Goal: Navigation & Orientation: Find specific page/section

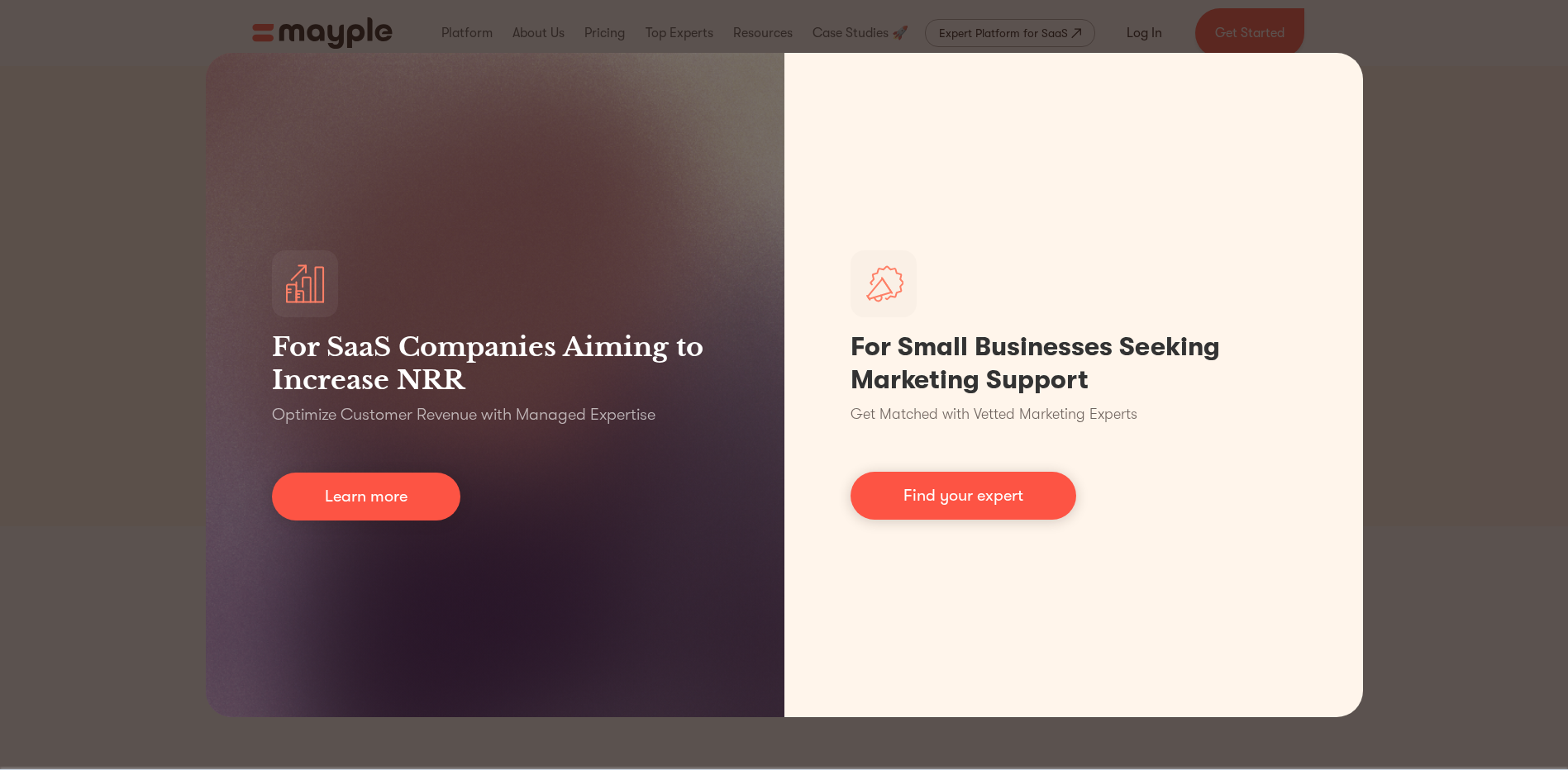
click at [1443, 328] on div "For SaaS Companies Aiming to Increase NRR Optimize Customer Revenue with Manage…" at bounding box center [784, 385] width 1568 height 770
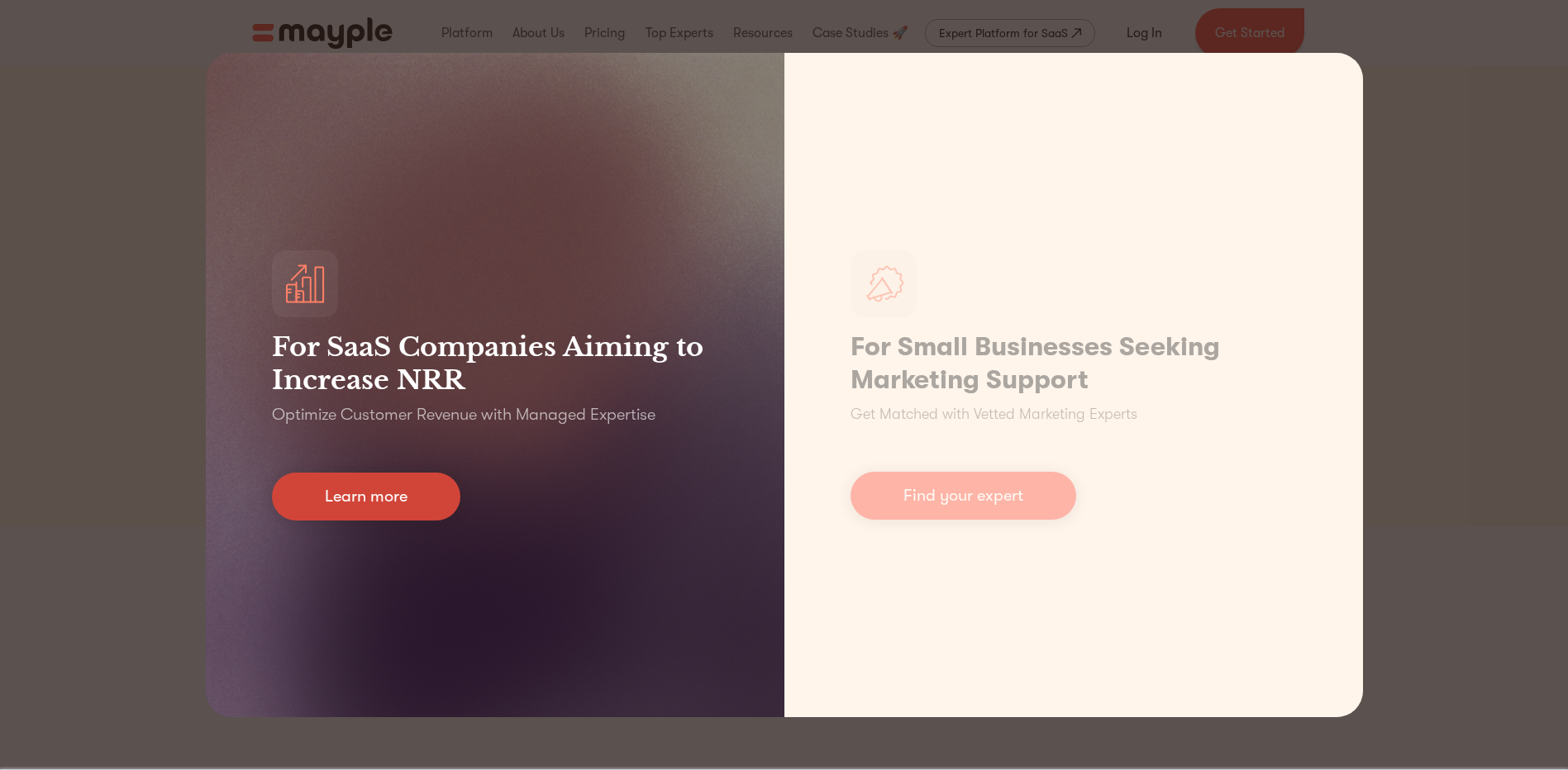
click at [395, 490] on link "Learn more" at bounding box center [366, 496] width 188 height 48
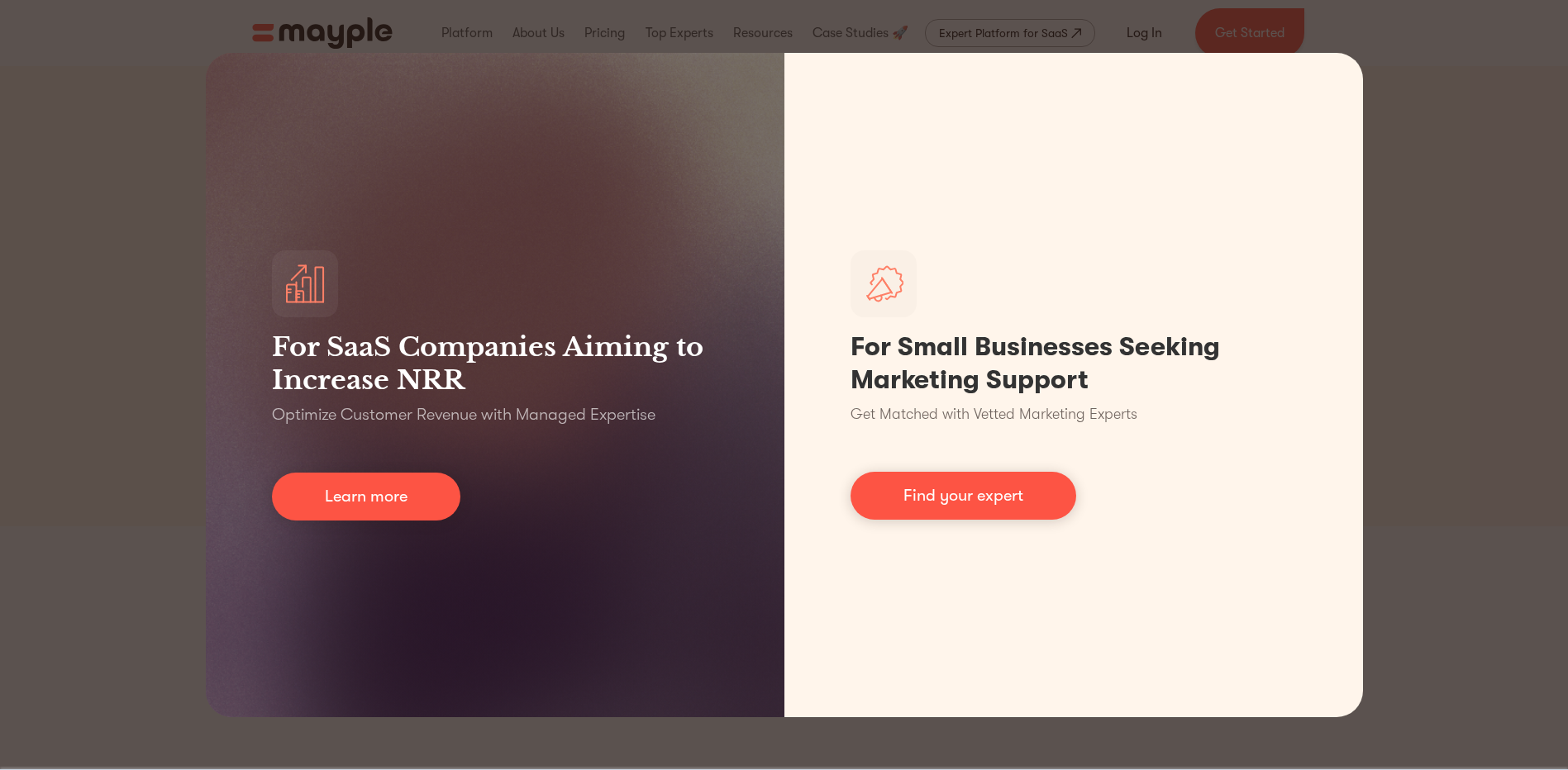
click at [1529, 291] on div "For SaaS Companies Aiming to Increase NRR Optimize Customer Revenue with Manage…" at bounding box center [784, 385] width 1568 height 770
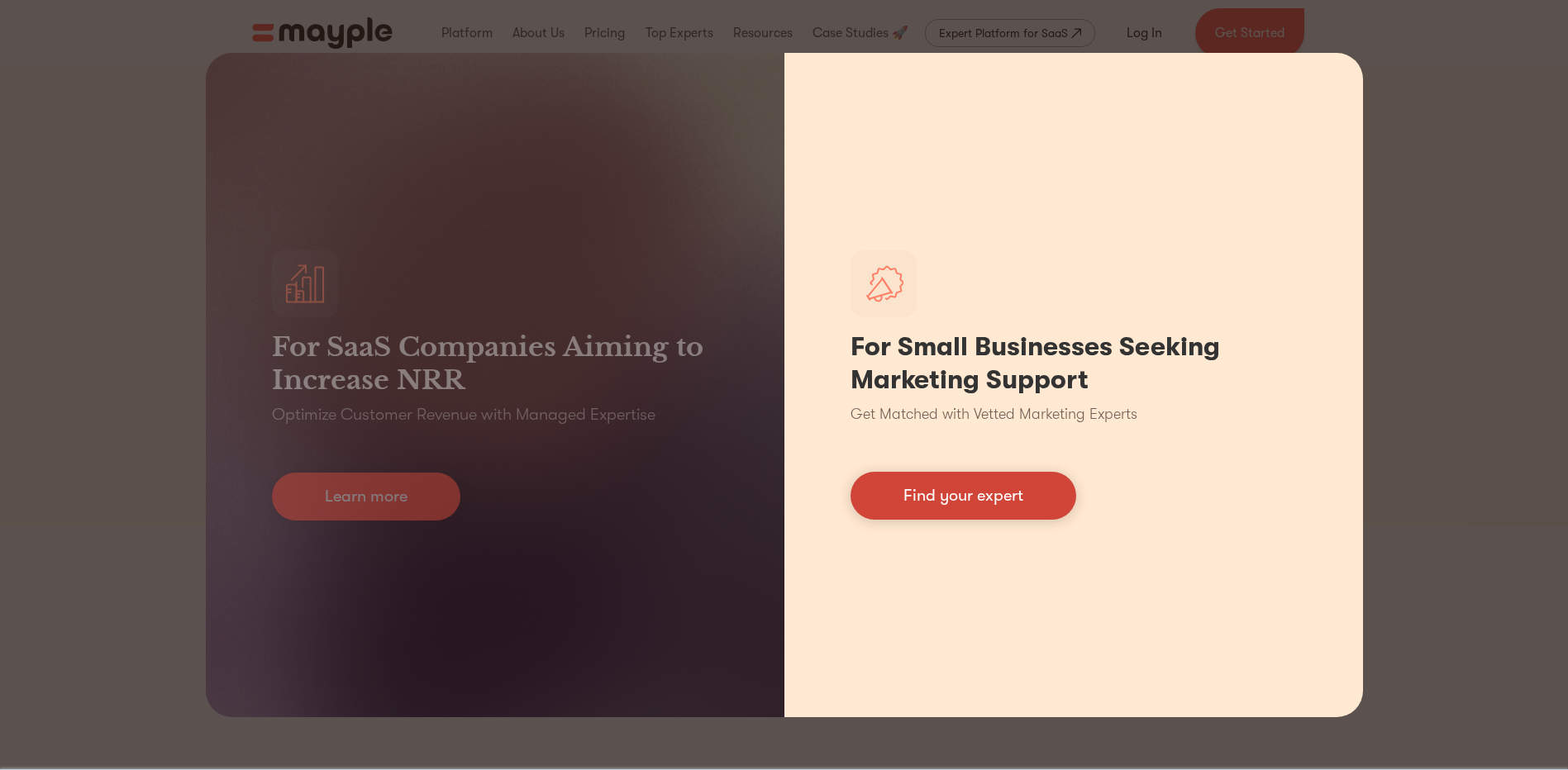
click at [950, 507] on link "Find your expert" at bounding box center [963, 495] width 226 height 48
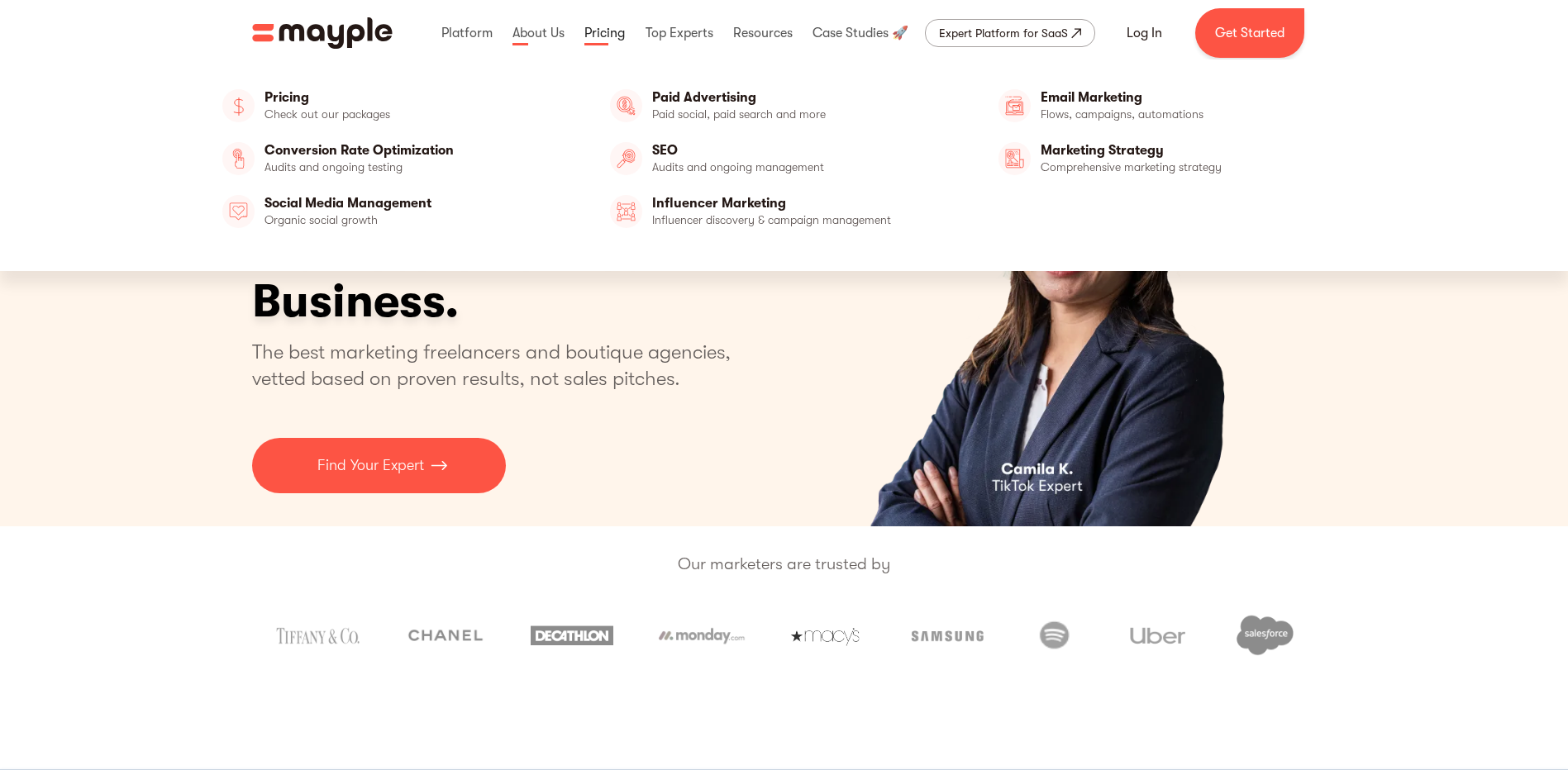
click at [623, 31] on link at bounding box center [605, 33] width 49 height 53
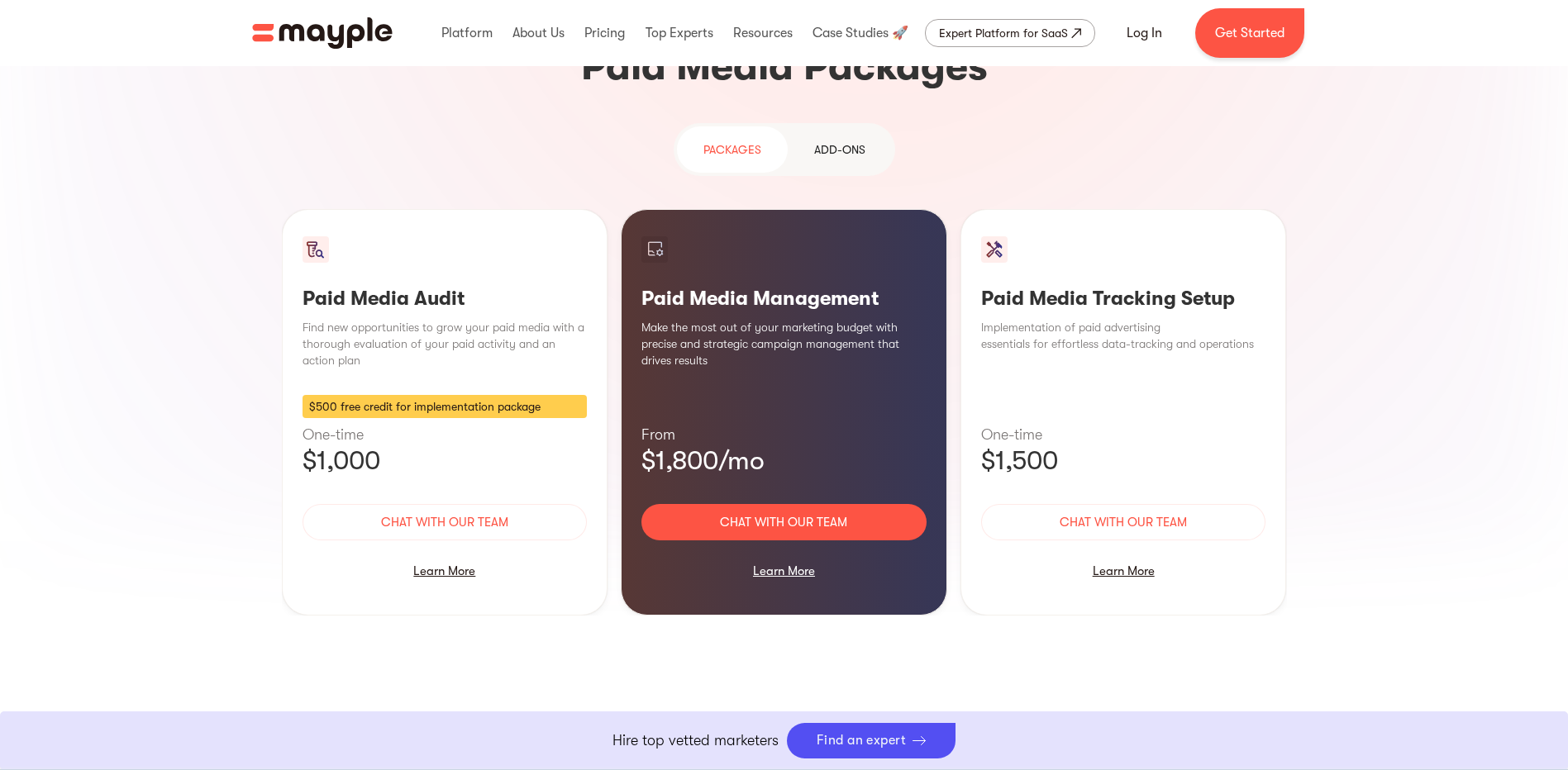
scroll to position [1404, 0]
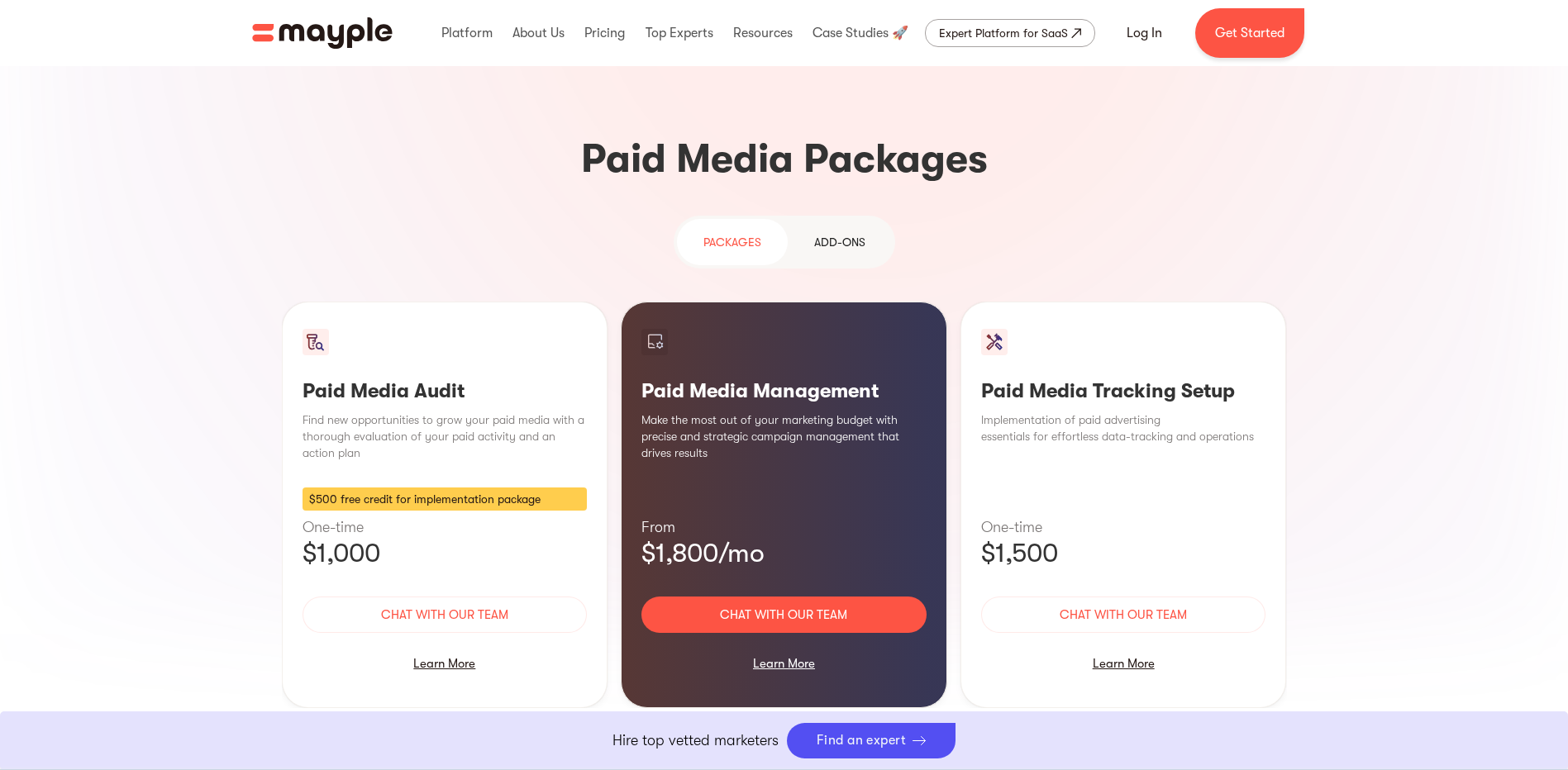
click at [856, 219] on link "Add-ons" at bounding box center [840, 242] width 104 height 46
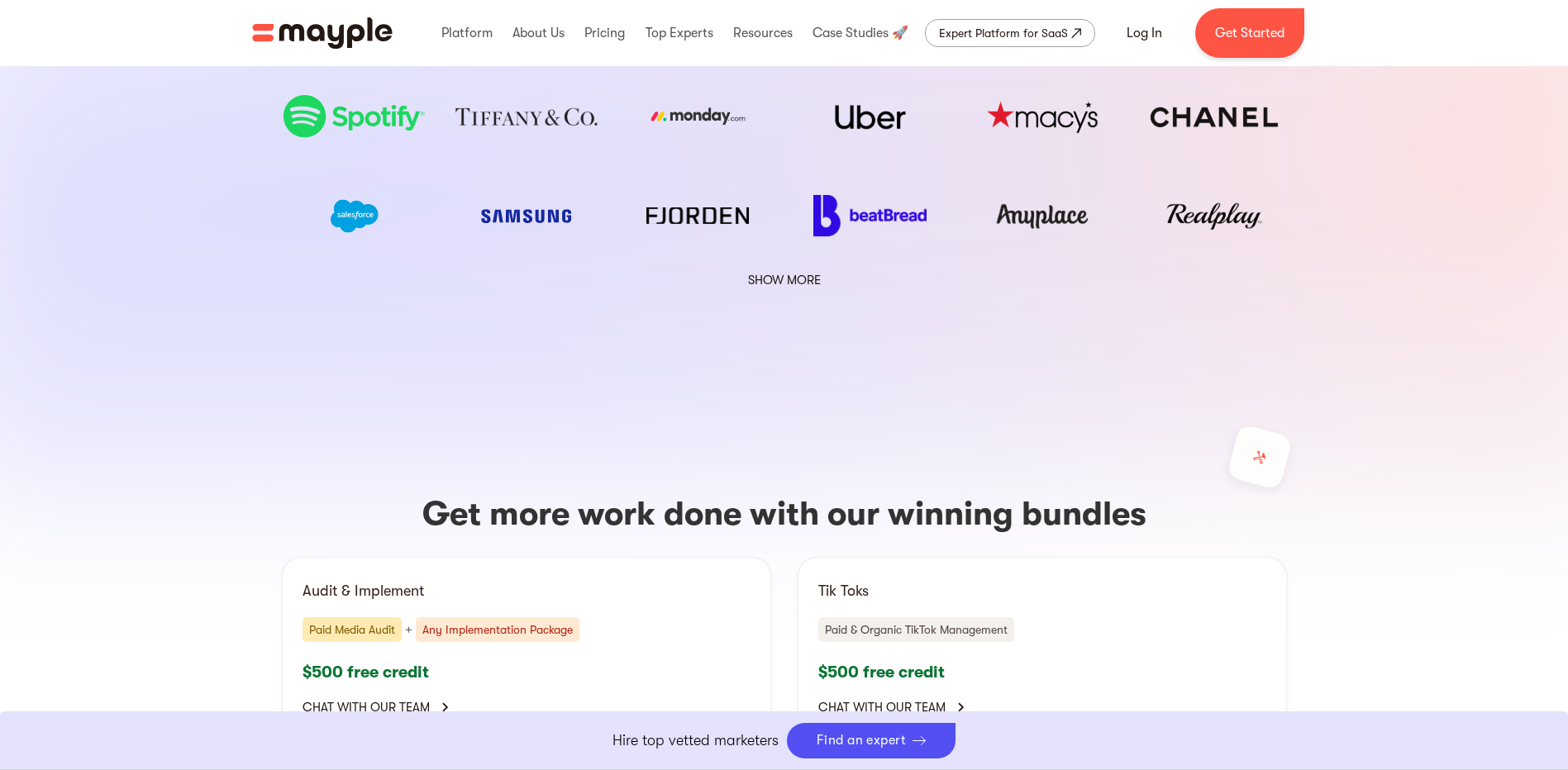
scroll to position [0, 0]
drag, startPoint x: 0, startPoint y: 339, endPoint x: 74, endPoint y: 329, distance: 74.7
click at [2, 337] on section "Get more work done with our winning bundles Audit & Implement Paid Media Audit …" at bounding box center [784, 723] width 1568 height 785
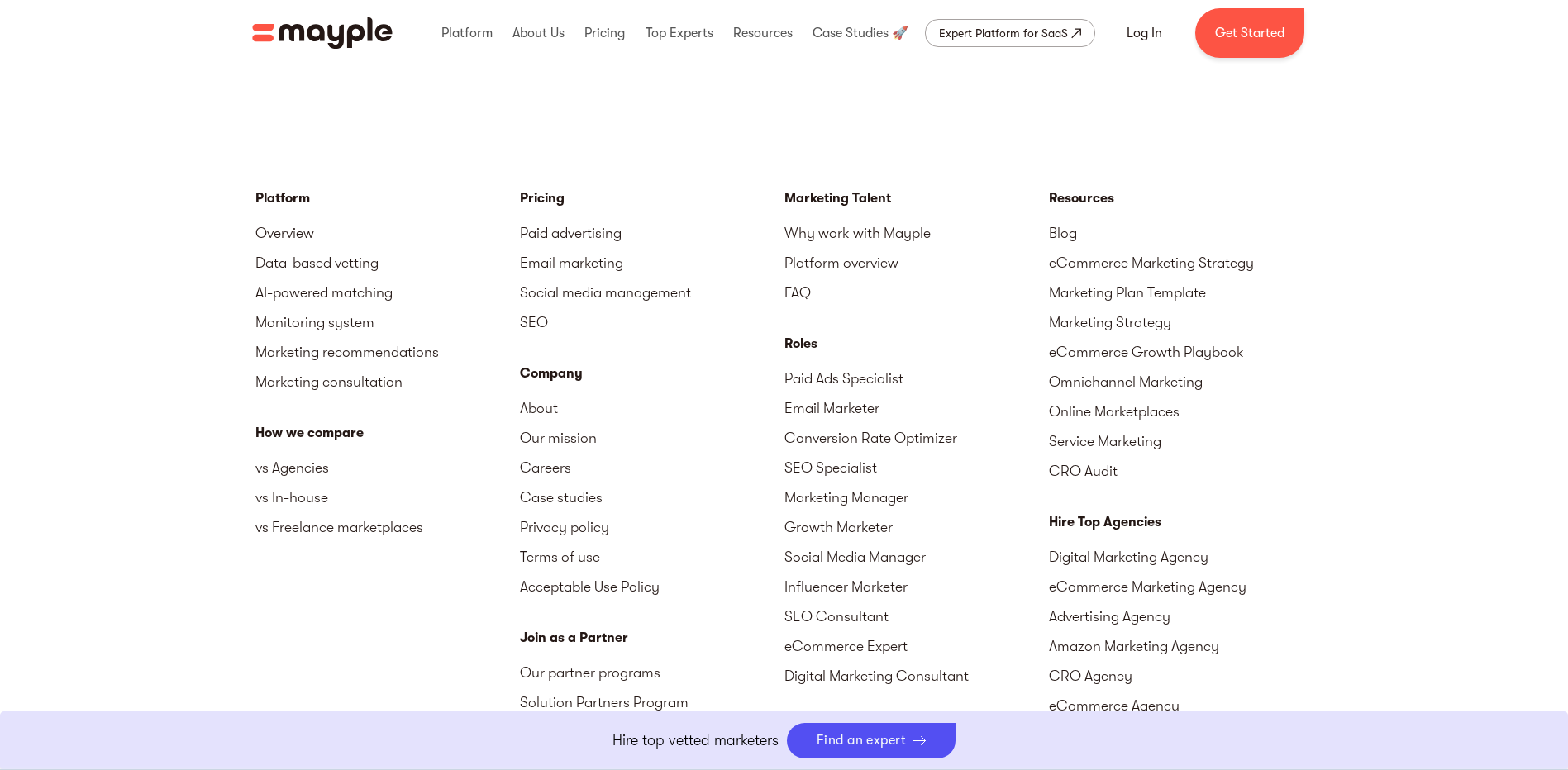
scroll to position [5866, 0]
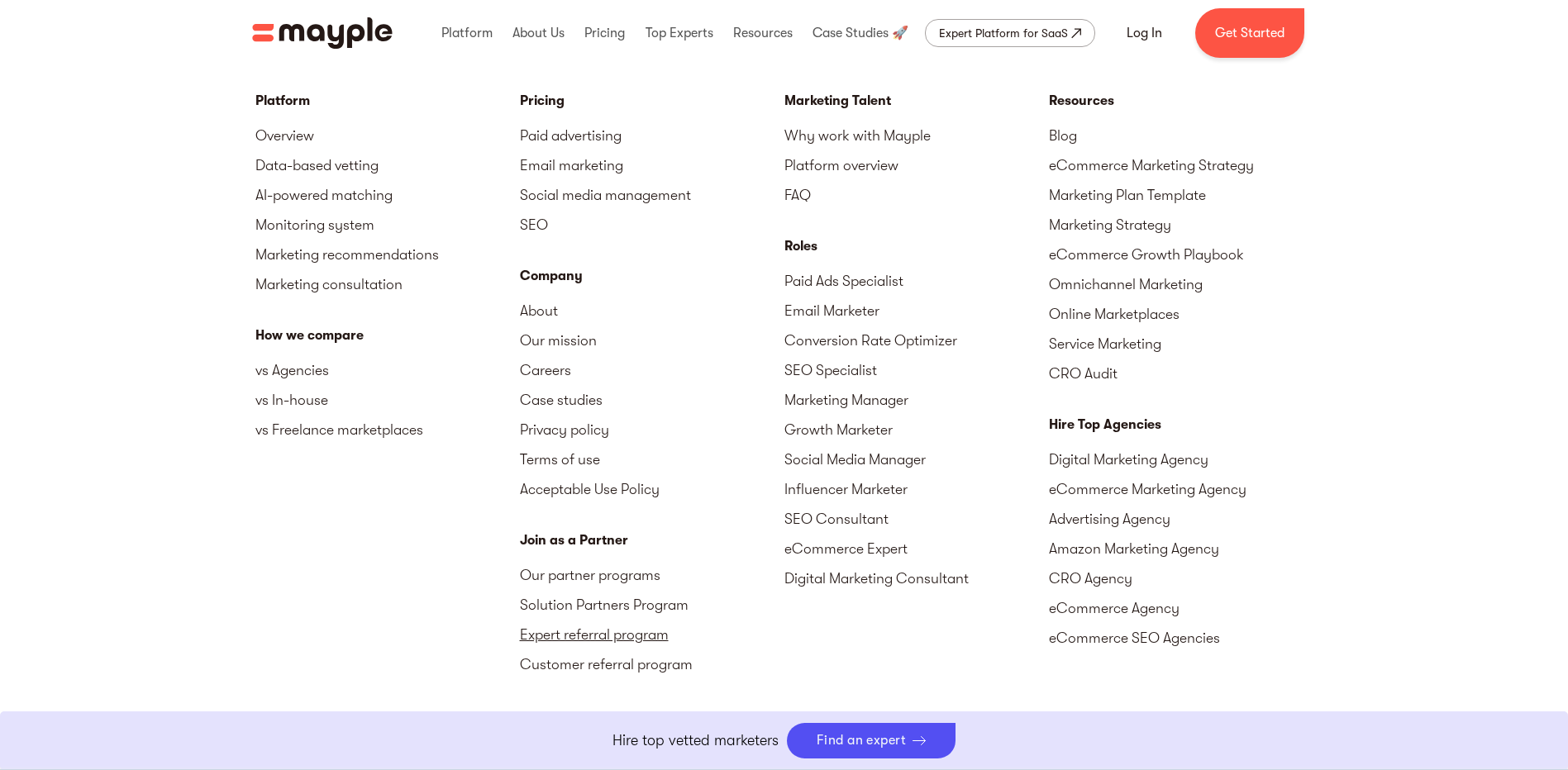
click at [602, 620] on link "Expert referral program" at bounding box center [652, 634] width 264 height 30
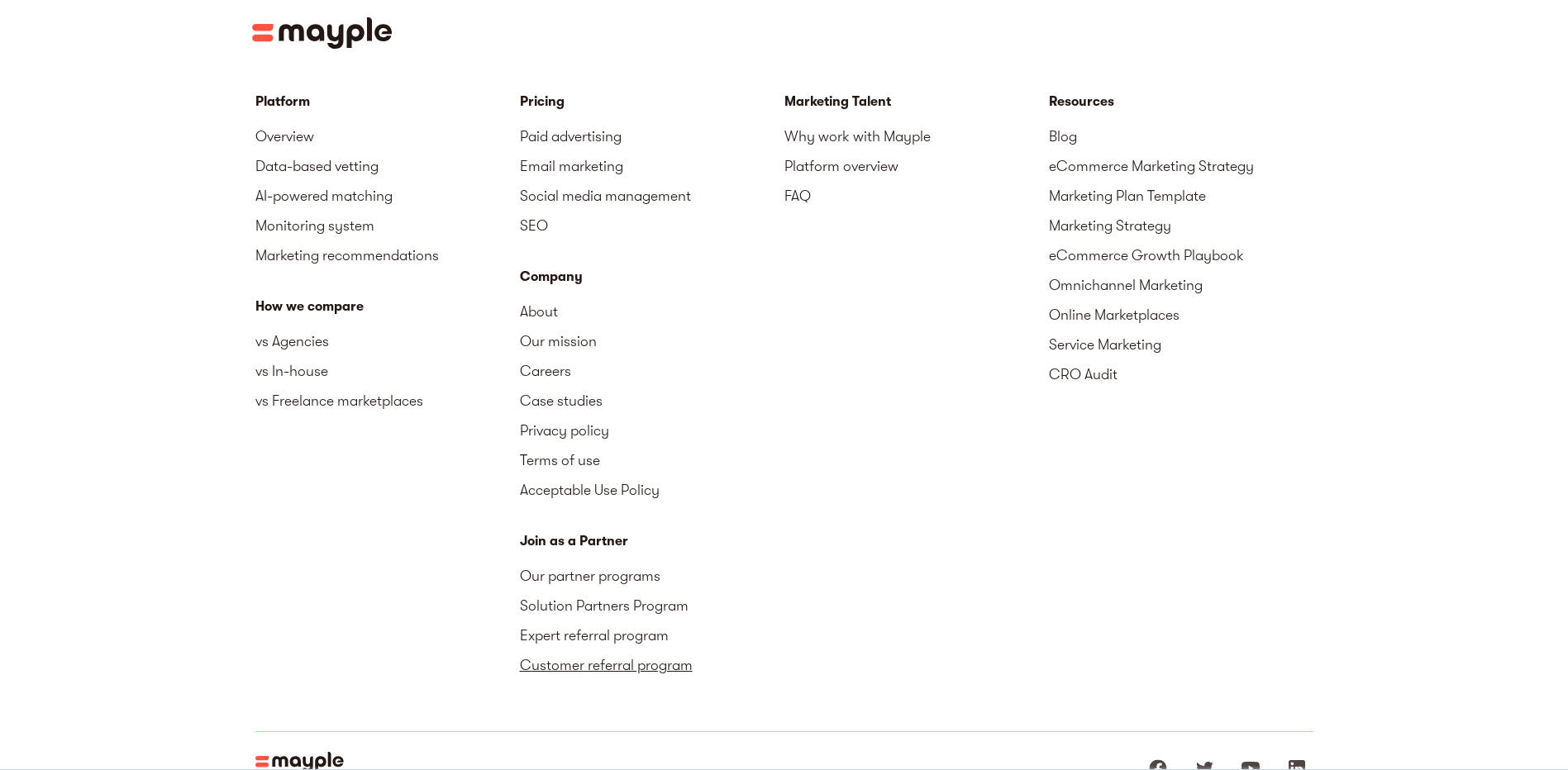
scroll to position [2835, 0]
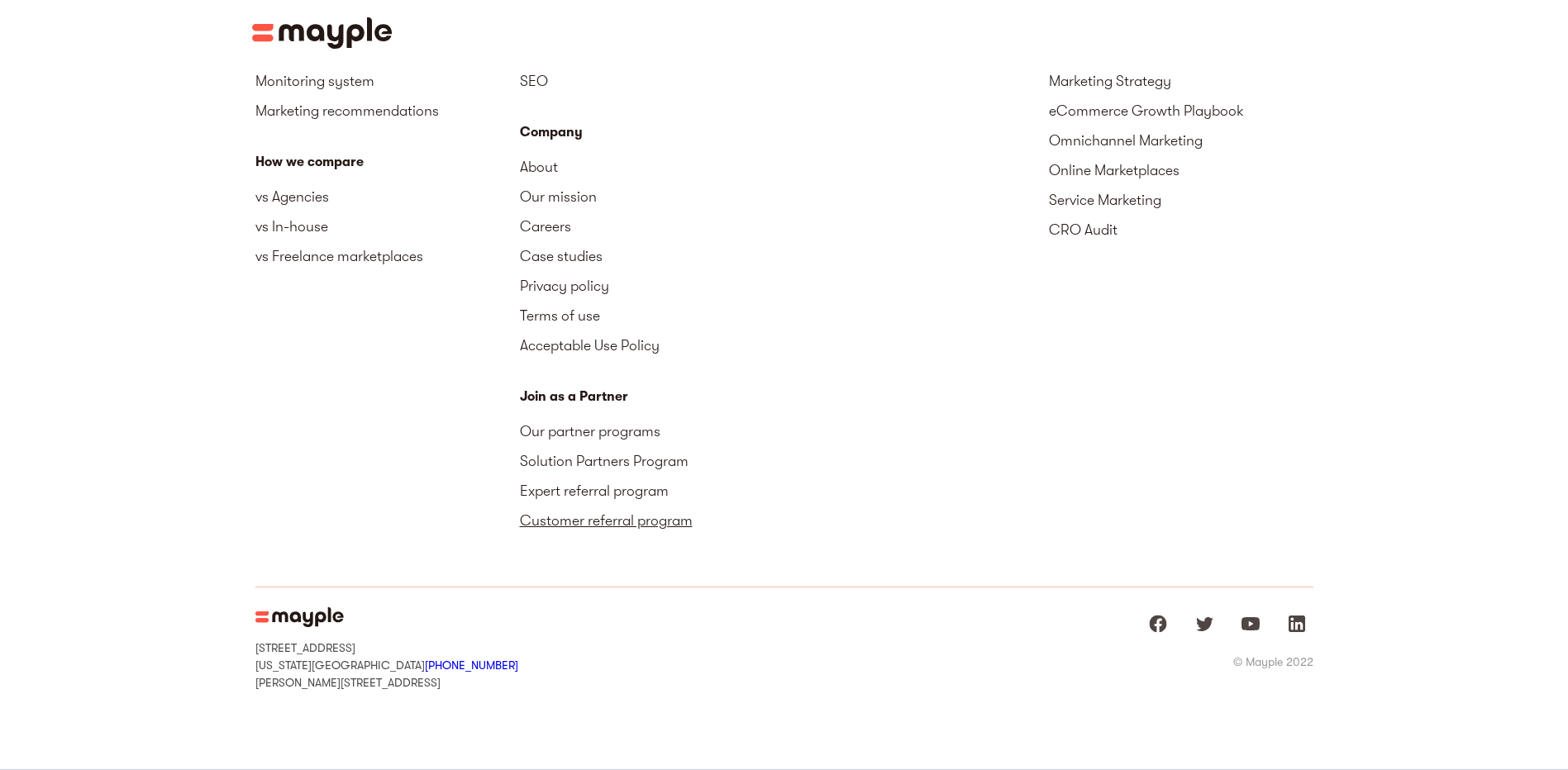
click at [629, 506] on link "Customer referral program" at bounding box center [652, 521] width 264 height 30
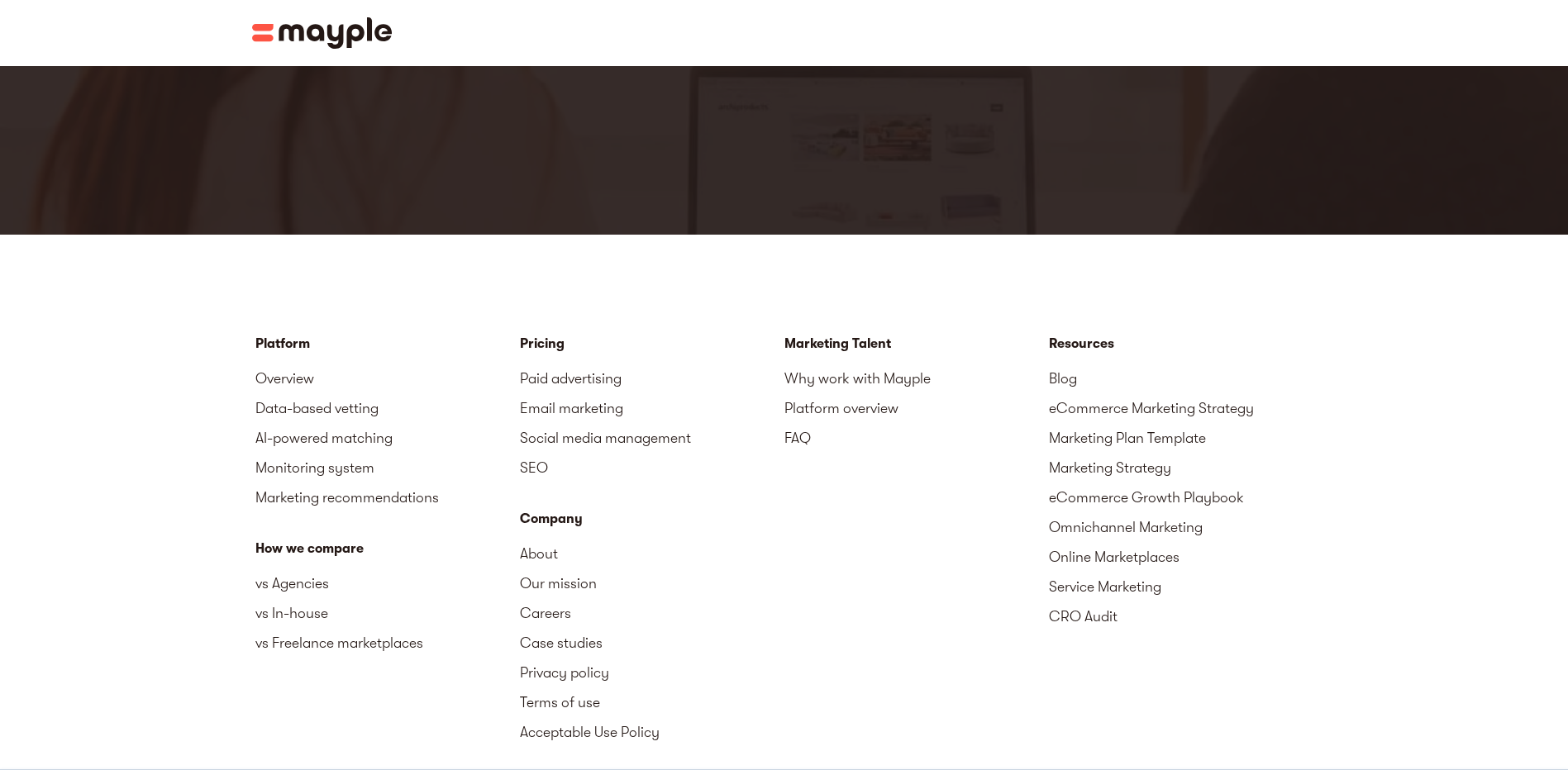
scroll to position [2314, 0]
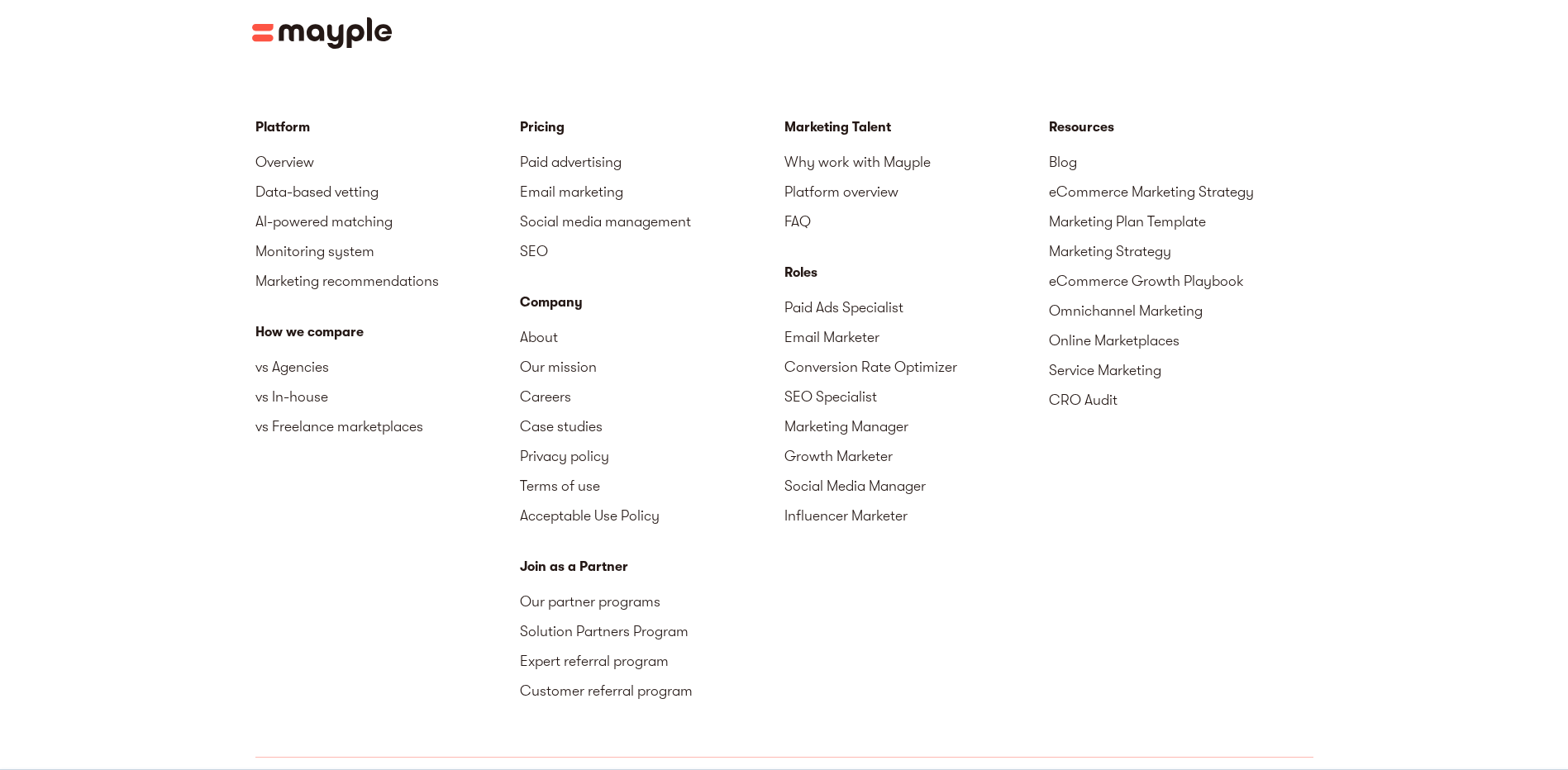
scroll to position [2092, 0]
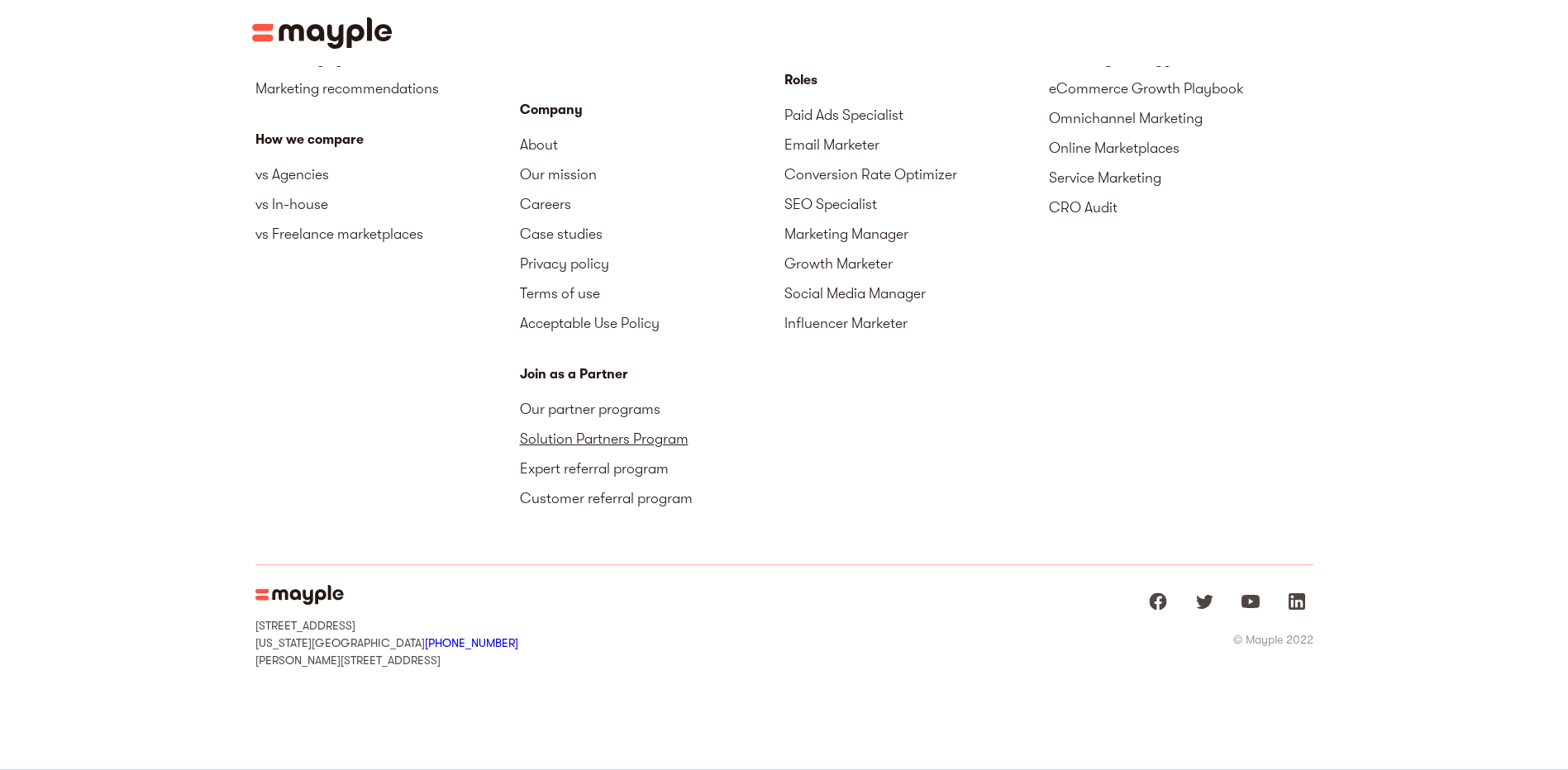
click at [578, 442] on link "Solution Partners Program" at bounding box center [652, 439] width 264 height 30
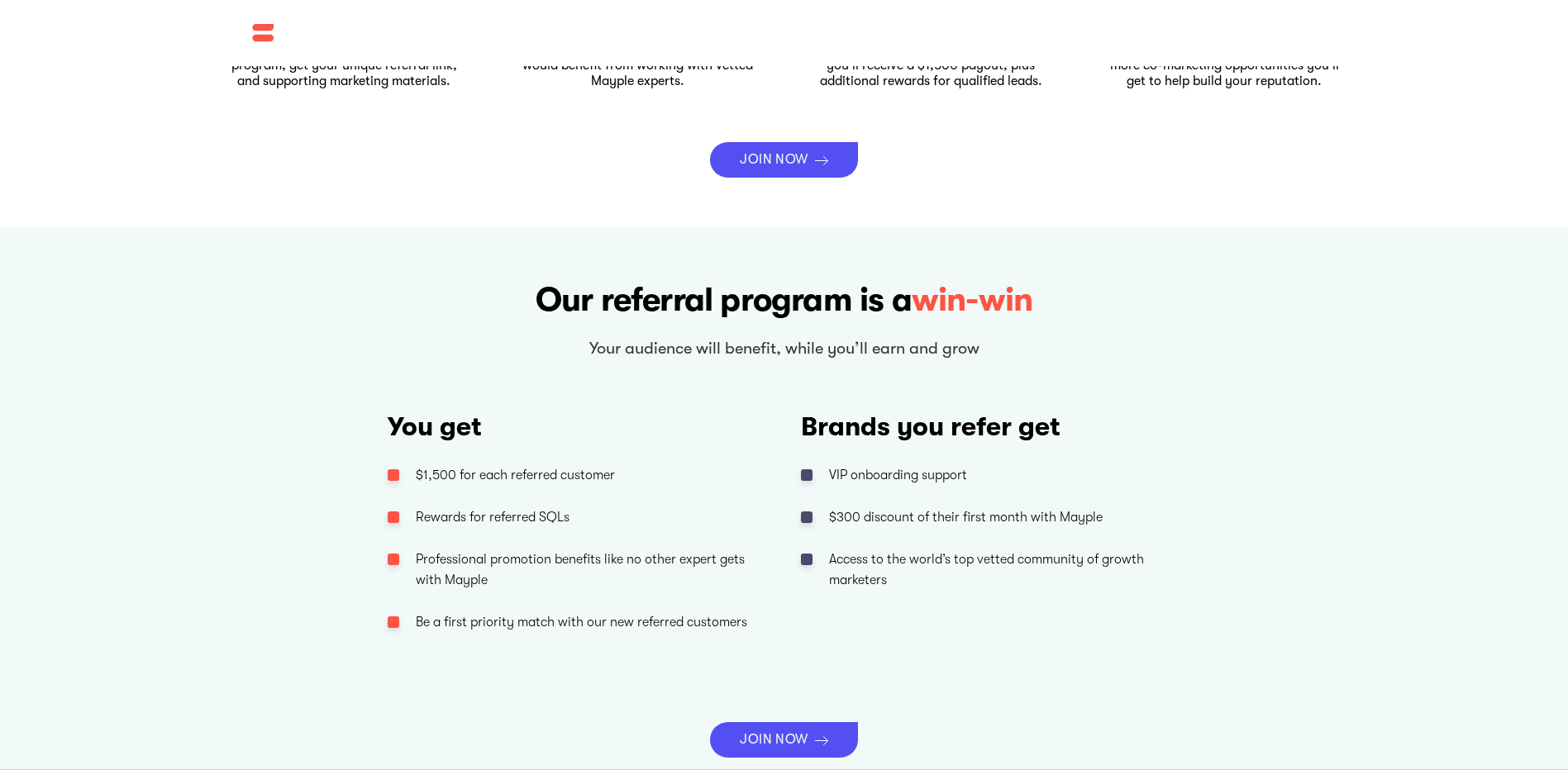
scroll to position [826, 0]
